Goal: Transaction & Acquisition: Purchase product/service

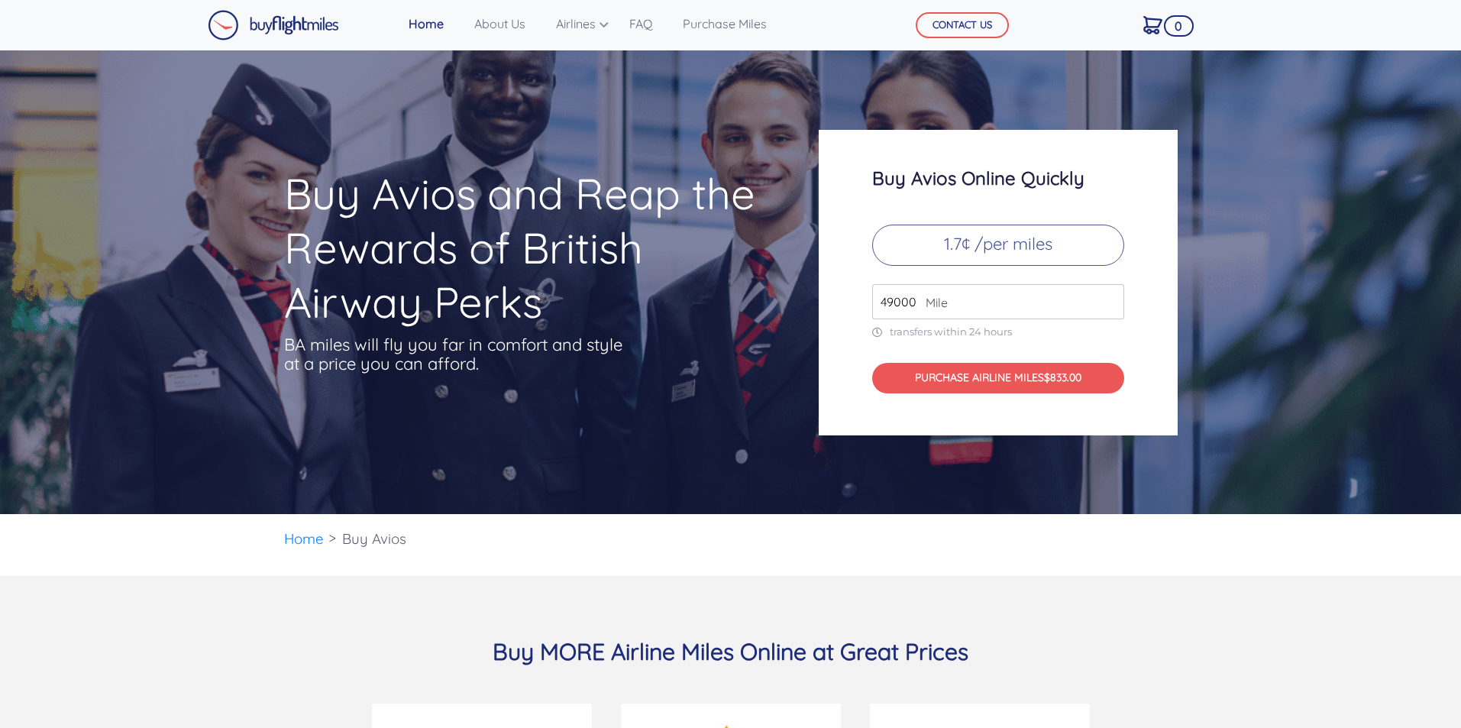
click at [991, 308] on input "49000" at bounding box center [998, 301] width 252 height 35
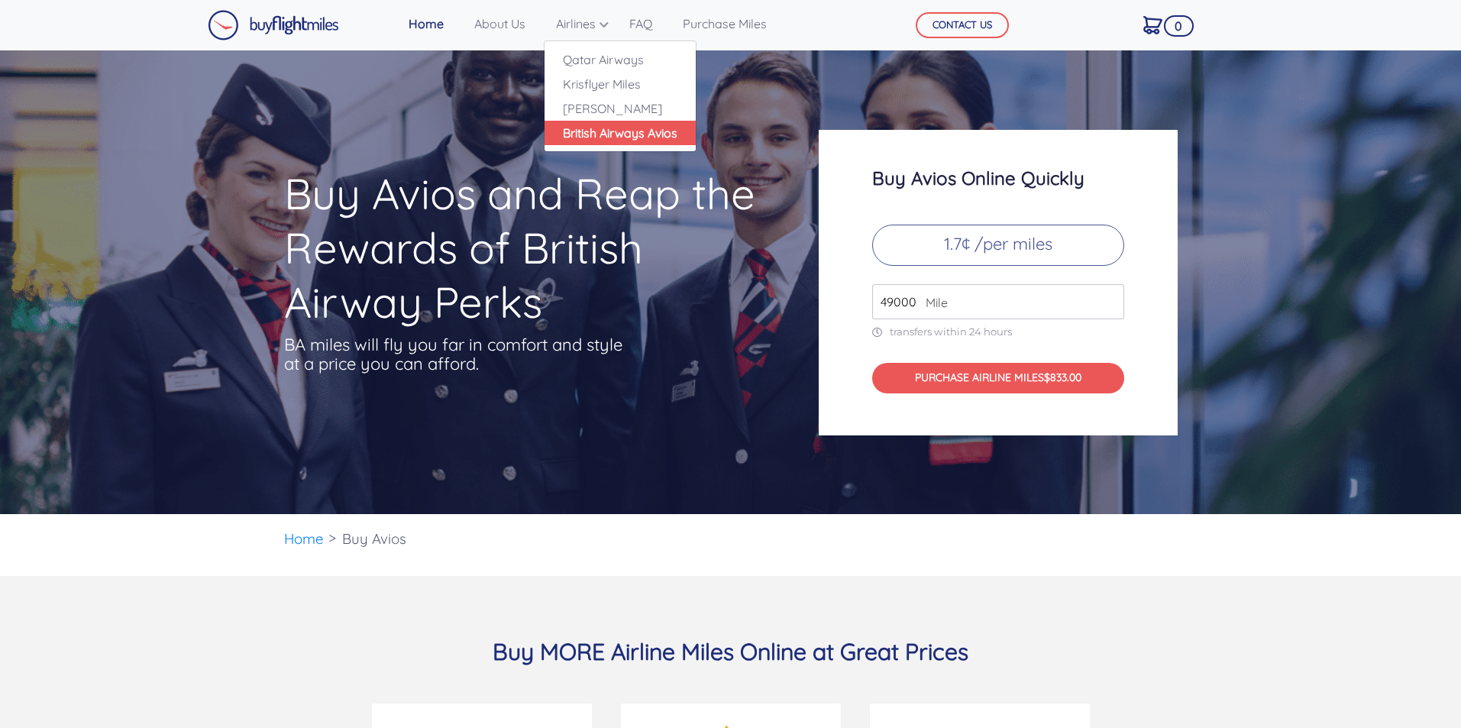
click at [615, 124] on link "British Airways Avios" at bounding box center [619, 133] width 151 height 24
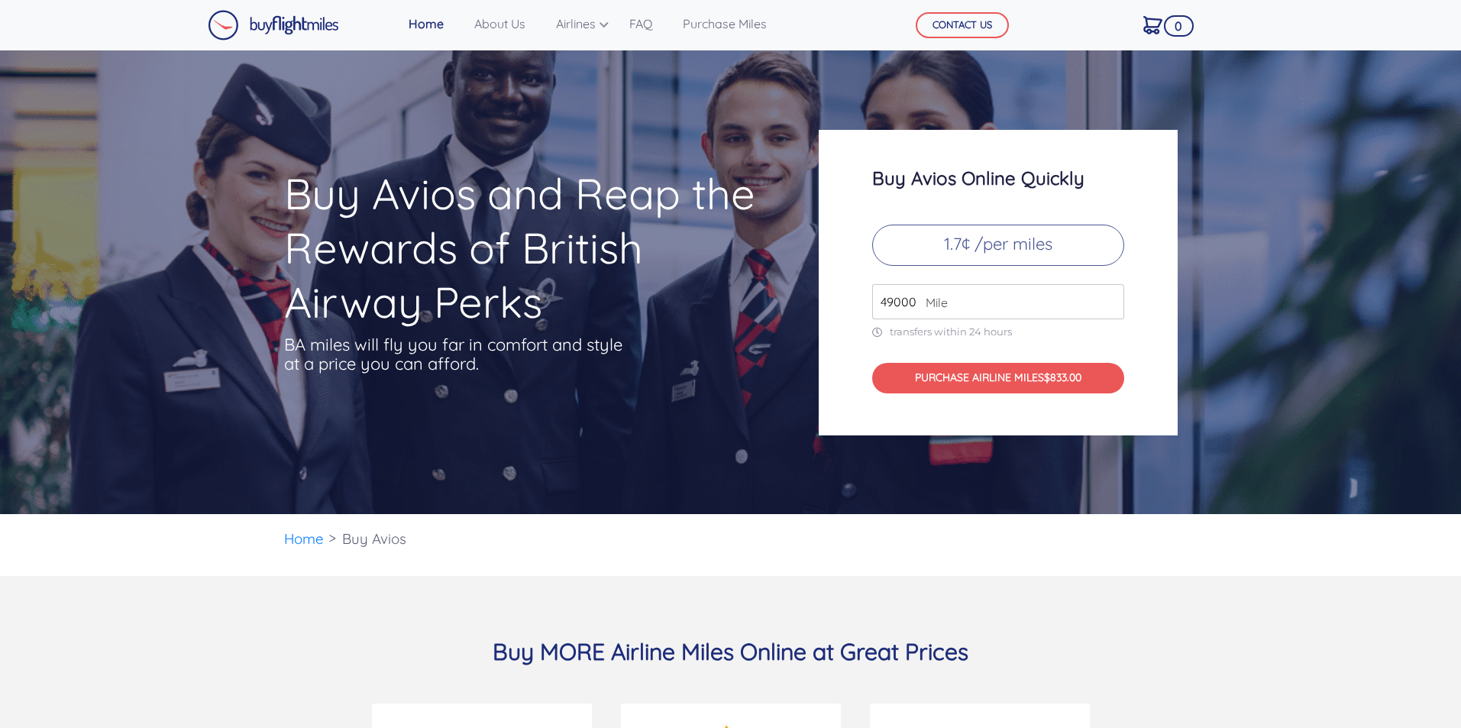
click at [1093, 307] on input "49000" at bounding box center [998, 301] width 252 height 35
drag, startPoint x: 1089, startPoint y: 302, endPoint x: 656, endPoint y: 268, distance: 434.2
click at [656, 268] on div "Buy Avios and Reap the Rewards of British Airway Perks BA miles will fly you fa…" at bounding box center [731, 282] width 916 height 305
type input "250000"
click at [723, 15] on link "Purchase Miles" at bounding box center [725, 23] width 96 height 31
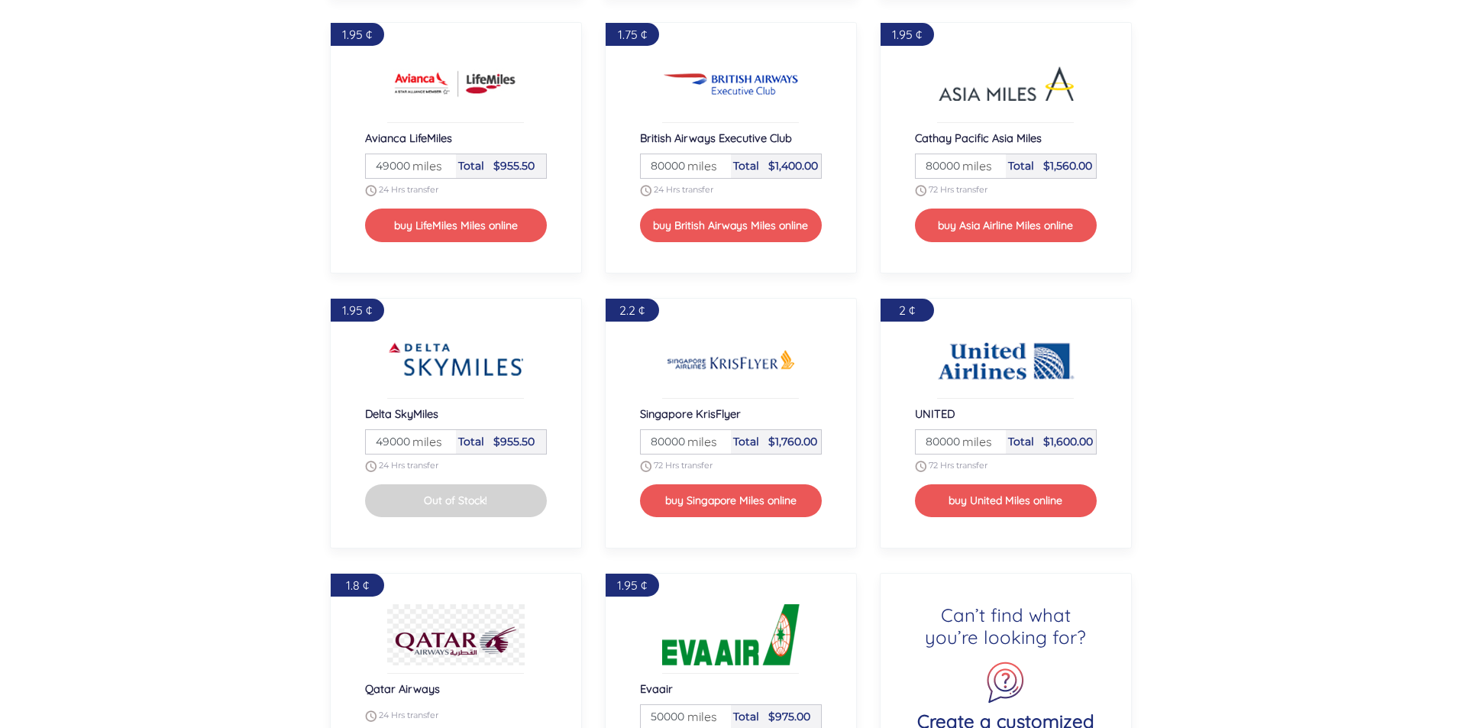
scroll to position [1556, 0]
